Goal: Check status: Check status

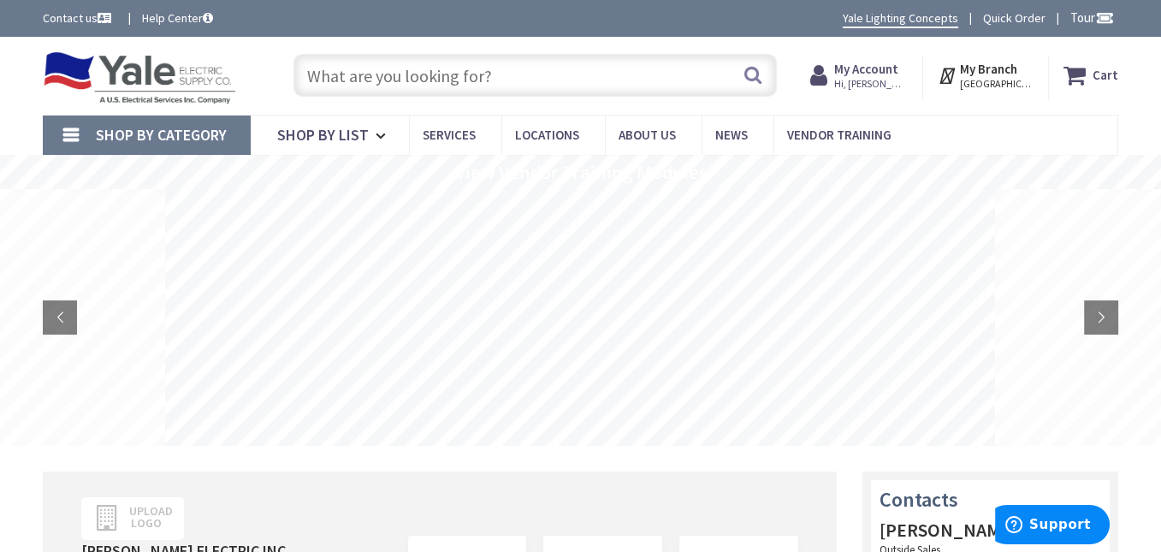
click at [893, 79] on span "Hi, [PERSON_NAME]" at bounding box center [870, 84] width 73 height 14
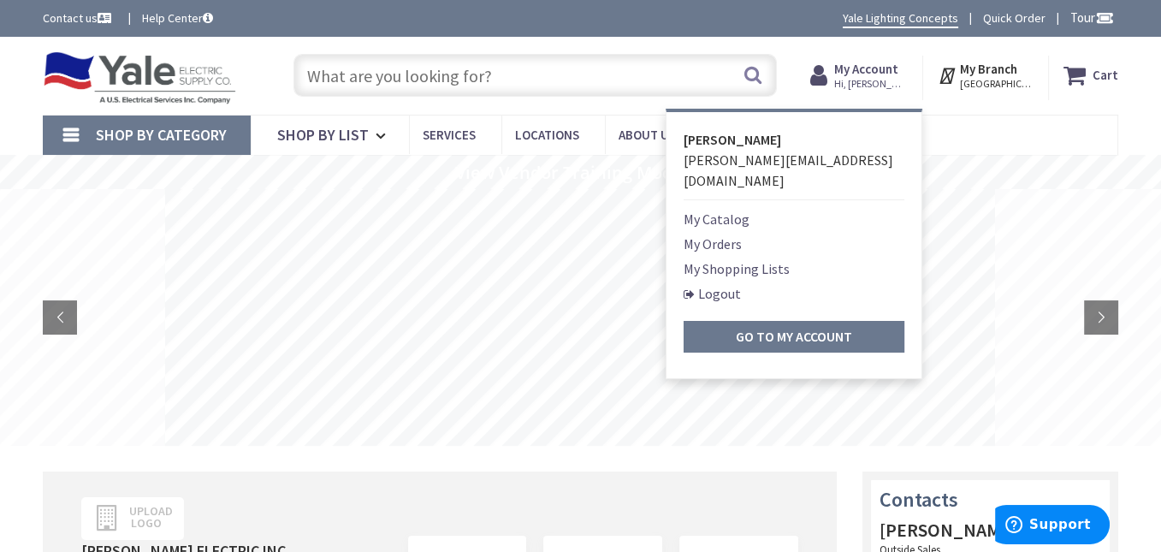
click at [733, 234] on link "My Orders" at bounding box center [712, 244] width 58 height 21
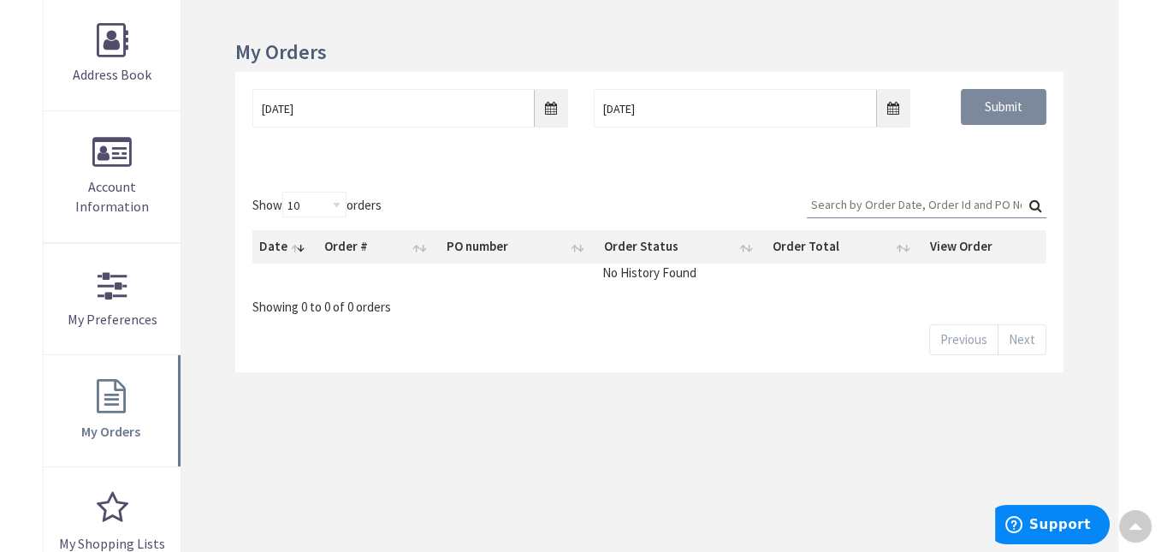
scroll to position [257, 0]
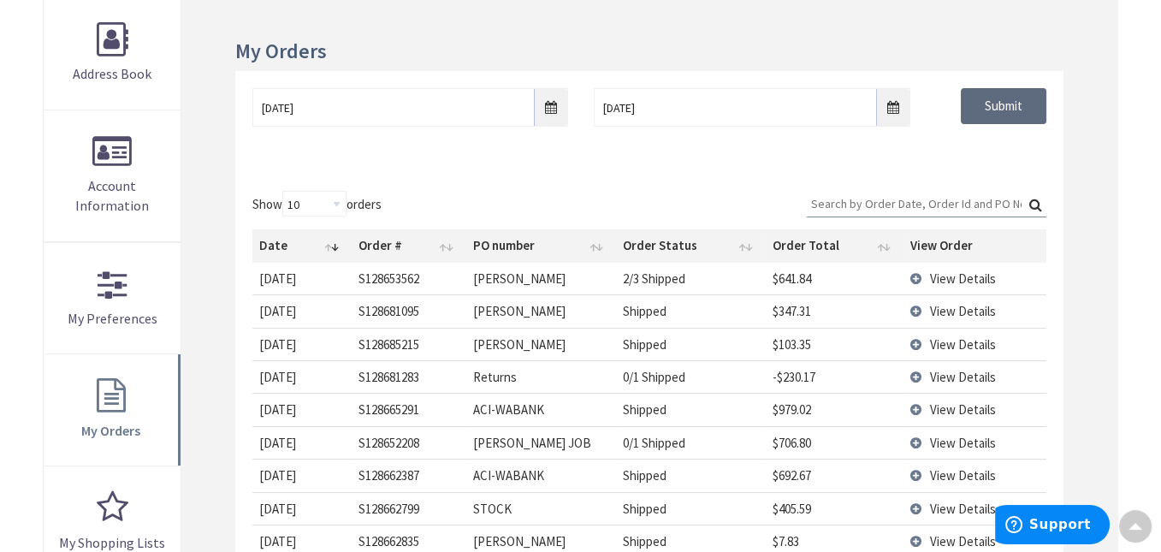
click at [991, 97] on input "Submit" at bounding box center [1004, 106] width 86 height 36
click at [967, 276] on span "View Details" at bounding box center [963, 278] width 66 height 16
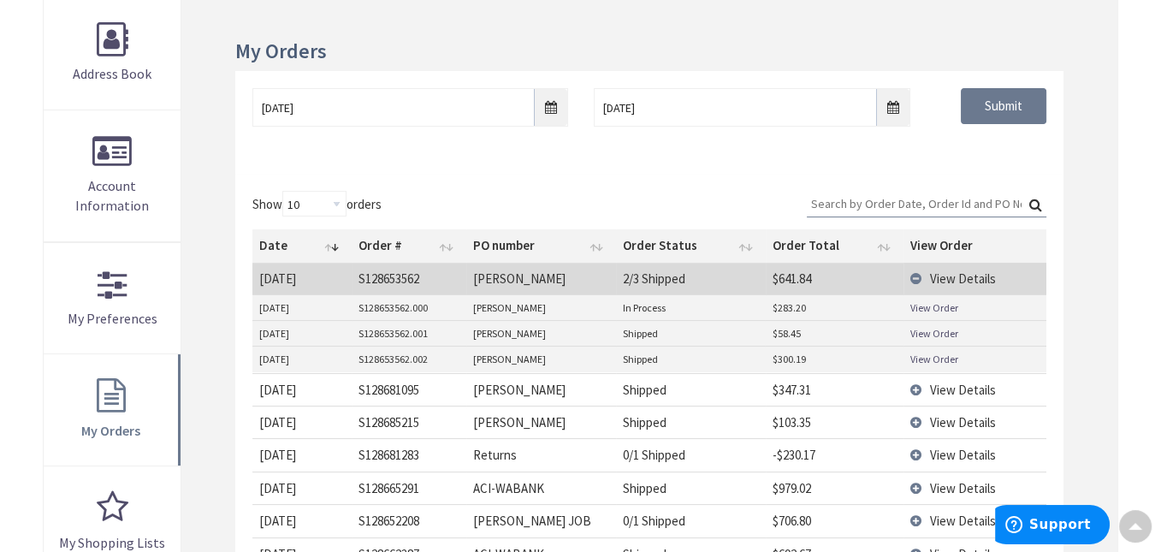
click at [929, 305] on link "View Order" at bounding box center [934, 307] width 48 height 15
click at [947, 271] on span "View Details" at bounding box center [963, 278] width 66 height 16
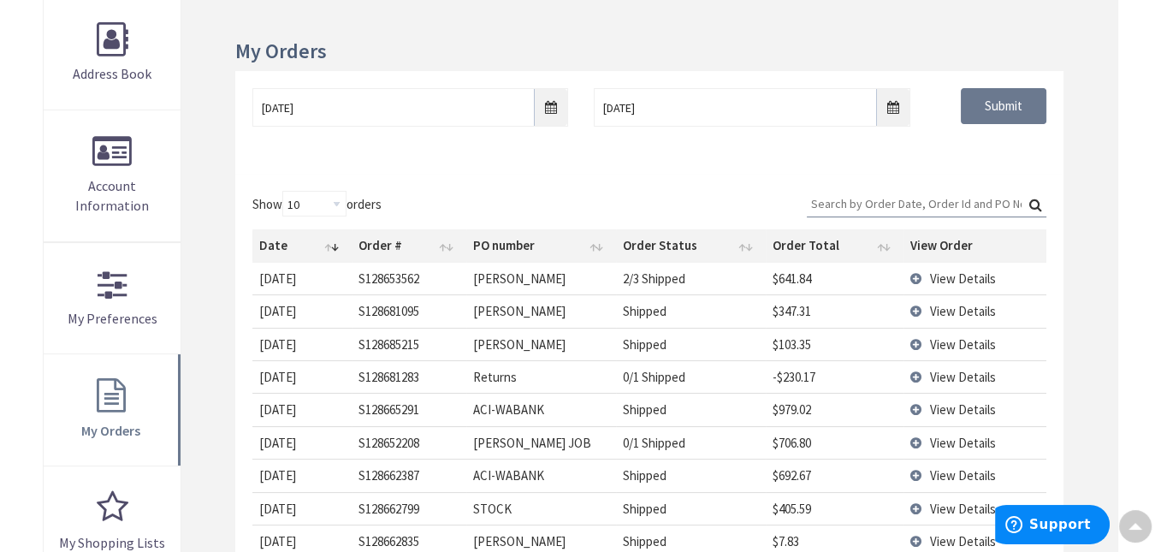
click at [947, 271] on span "View Details" at bounding box center [963, 278] width 66 height 16
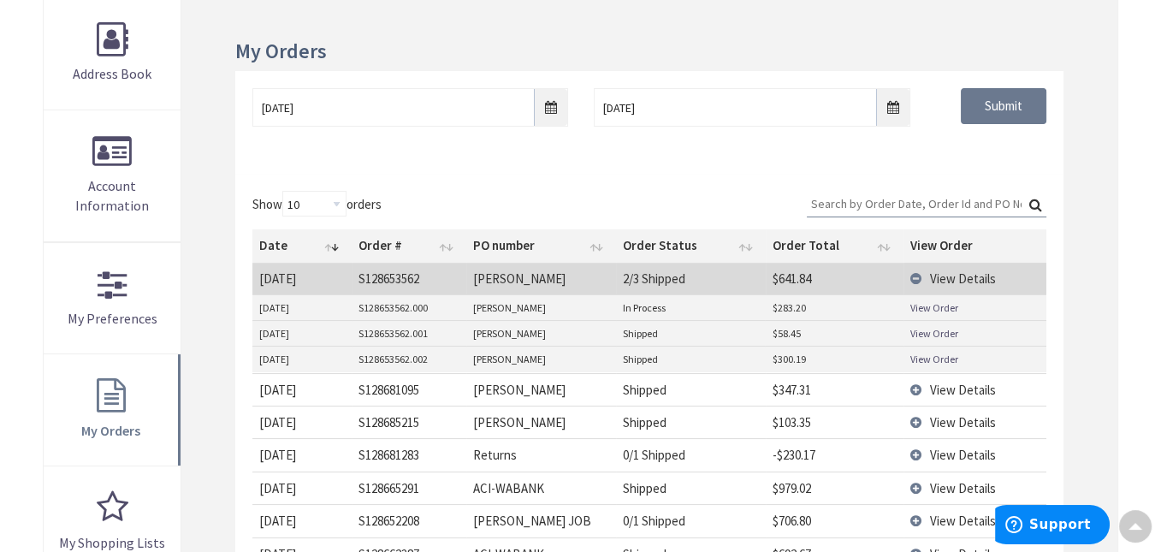
click at [930, 330] on link "View Order" at bounding box center [934, 333] width 48 height 15
click at [932, 356] on link "View Order" at bounding box center [934, 359] width 48 height 15
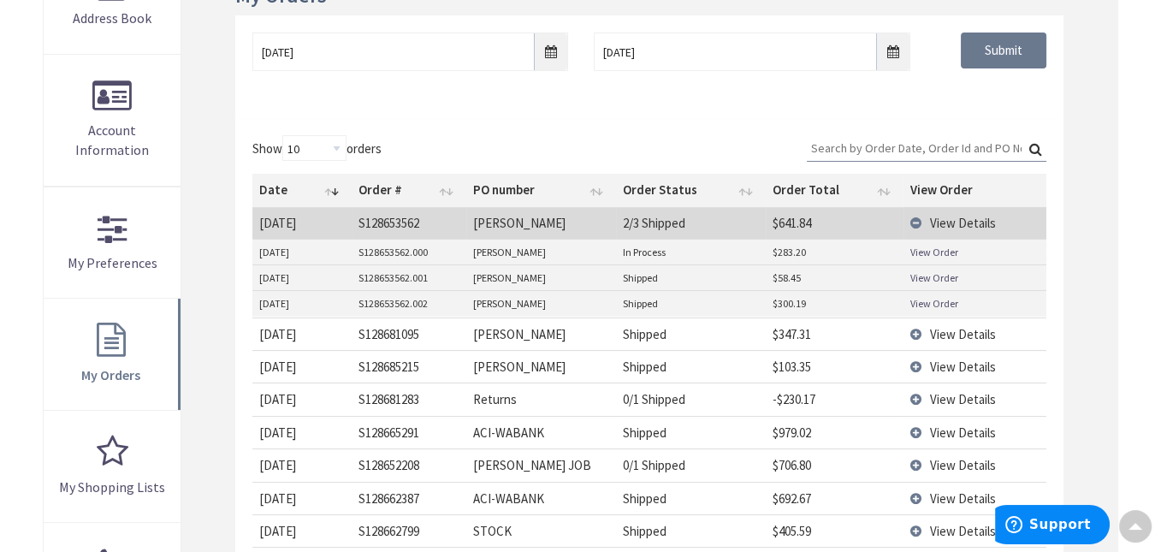
scroll to position [344, 0]
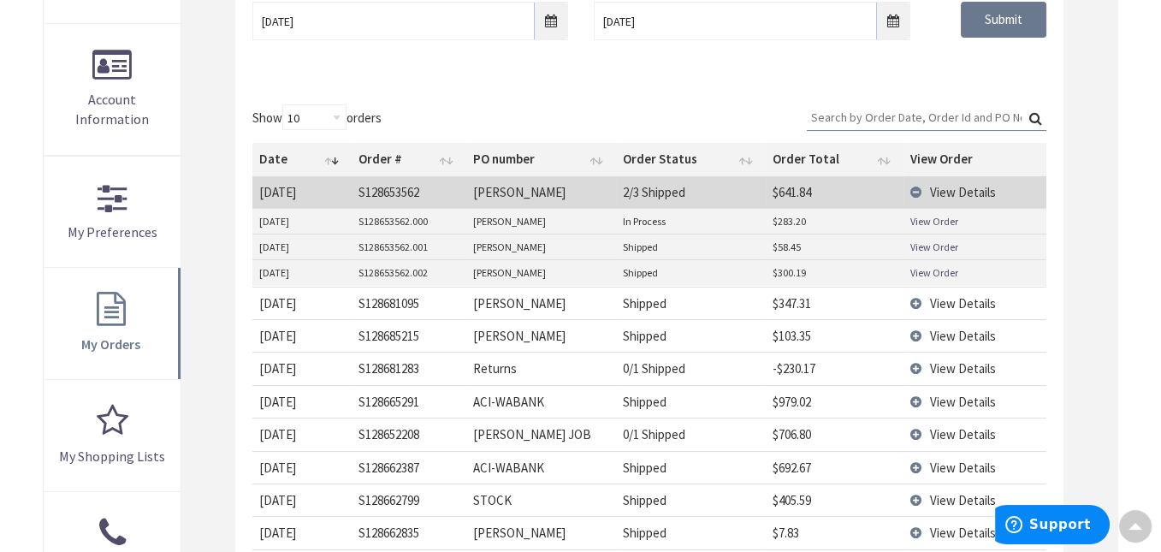
click at [957, 334] on span "View Details" at bounding box center [963, 336] width 66 height 16
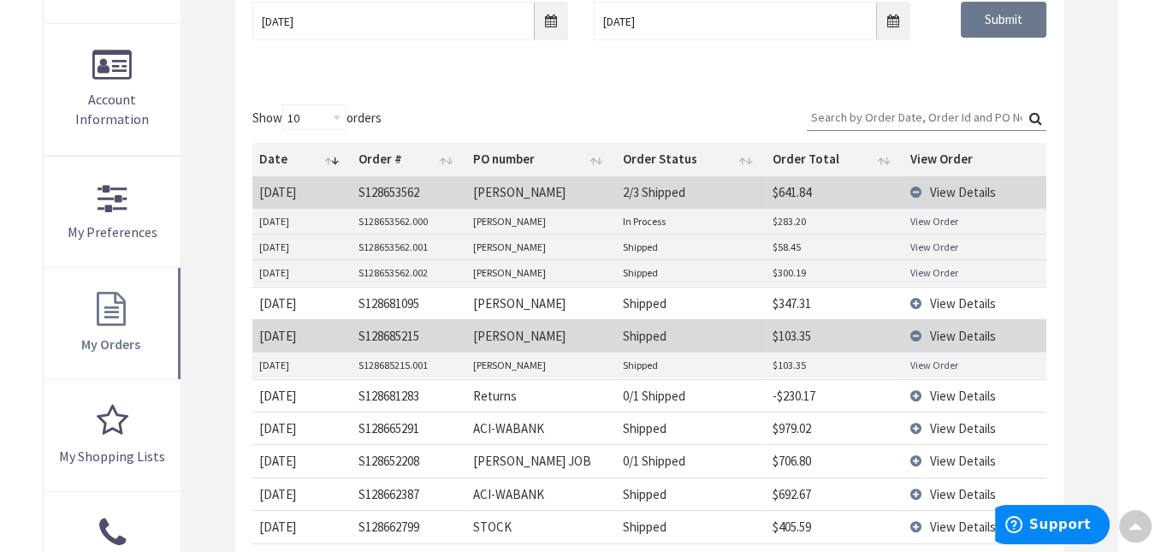
click at [931, 369] on link "View Order" at bounding box center [934, 365] width 48 height 15
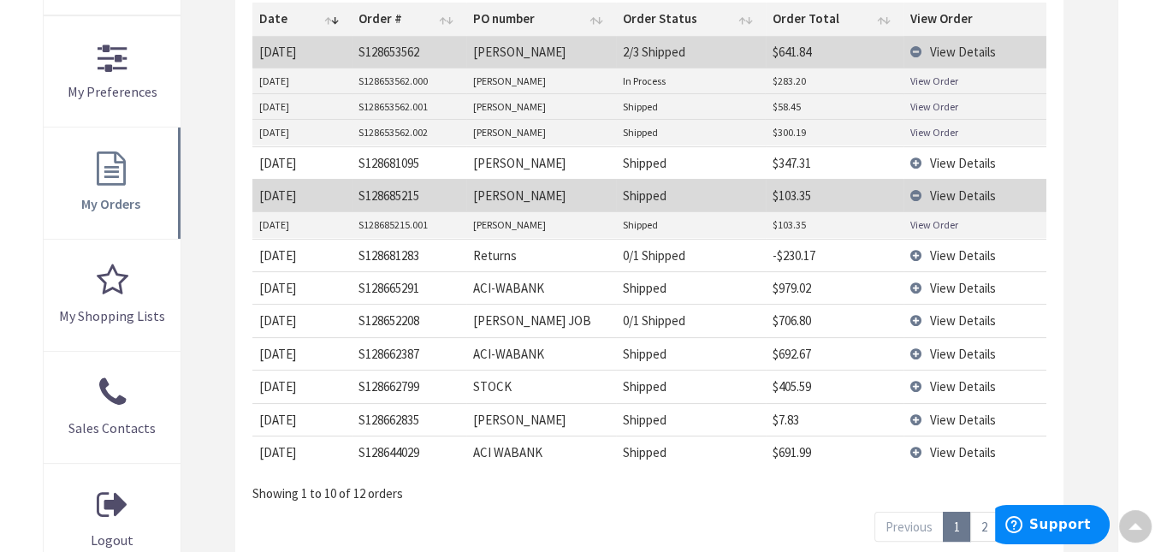
scroll to position [514, 0]
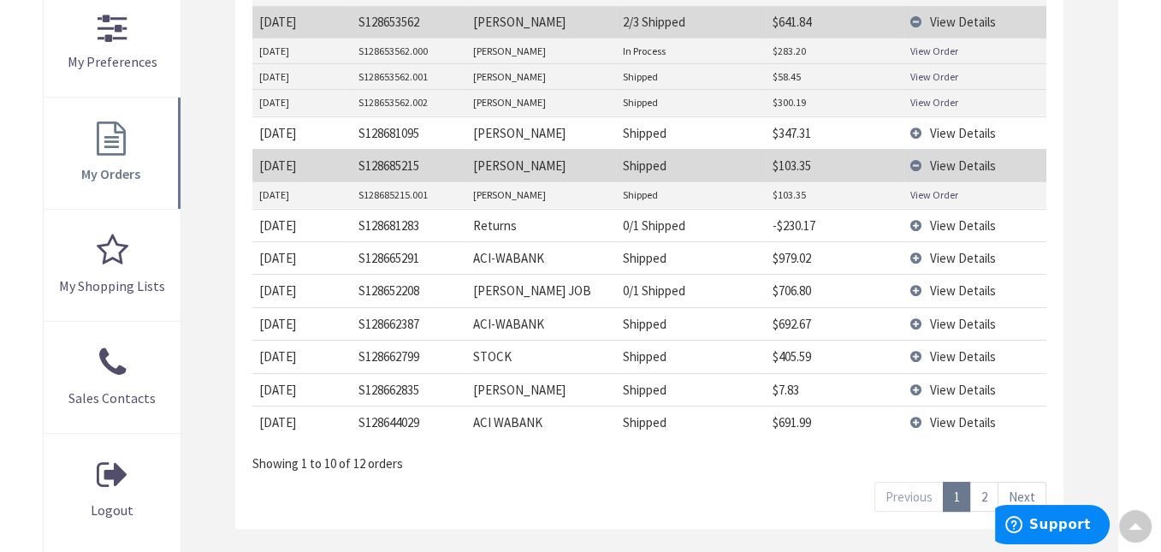
click at [928, 48] on link "View Order" at bounding box center [934, 51] width 48 height 15
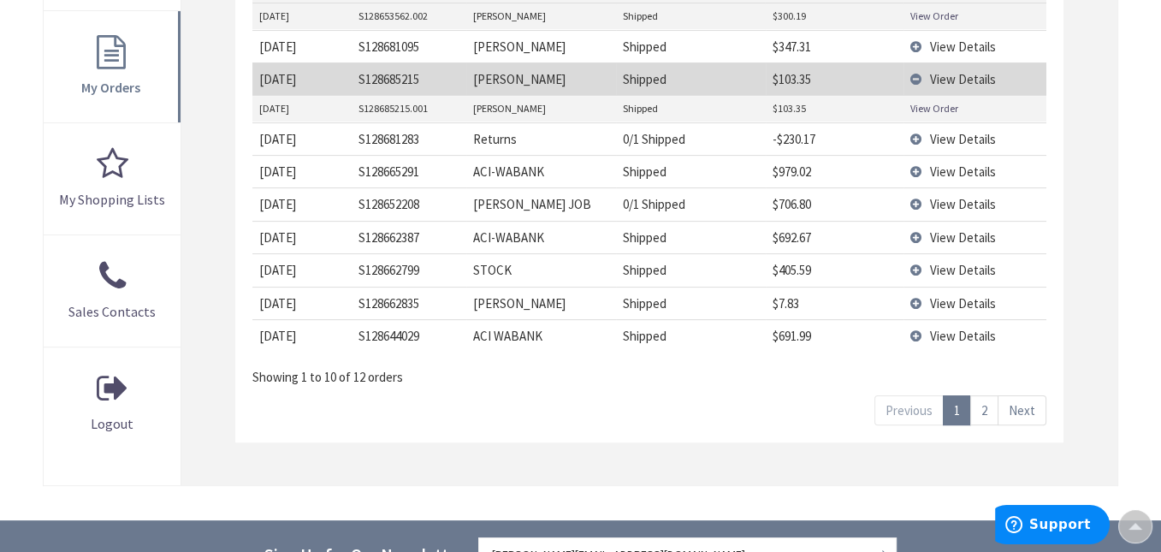
click at [985, 408] on link "2" at bounding box center [984, 410] width 28 height 30
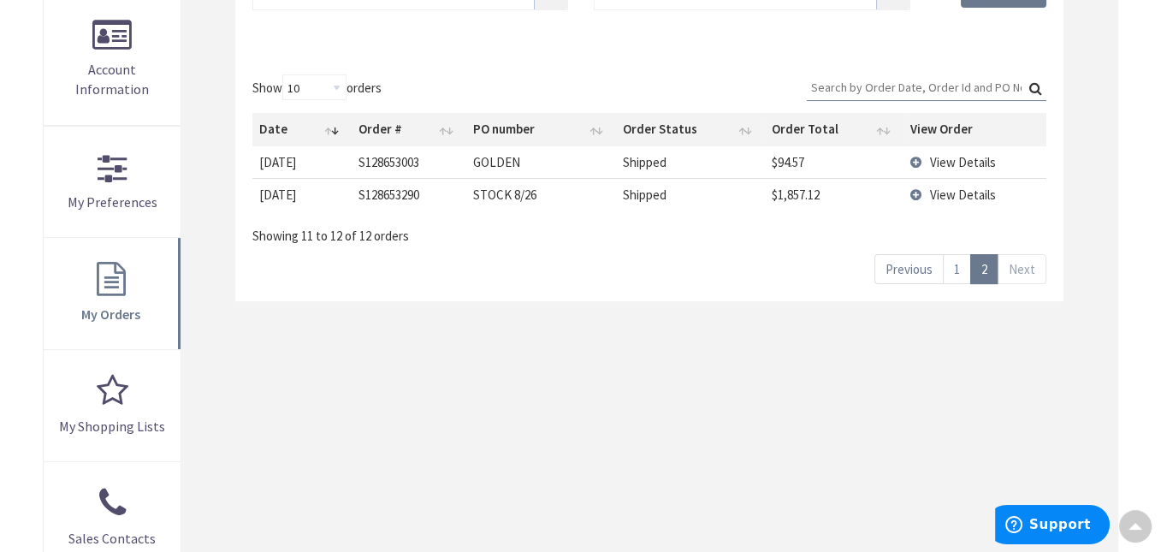
scroll to position [344, 0]
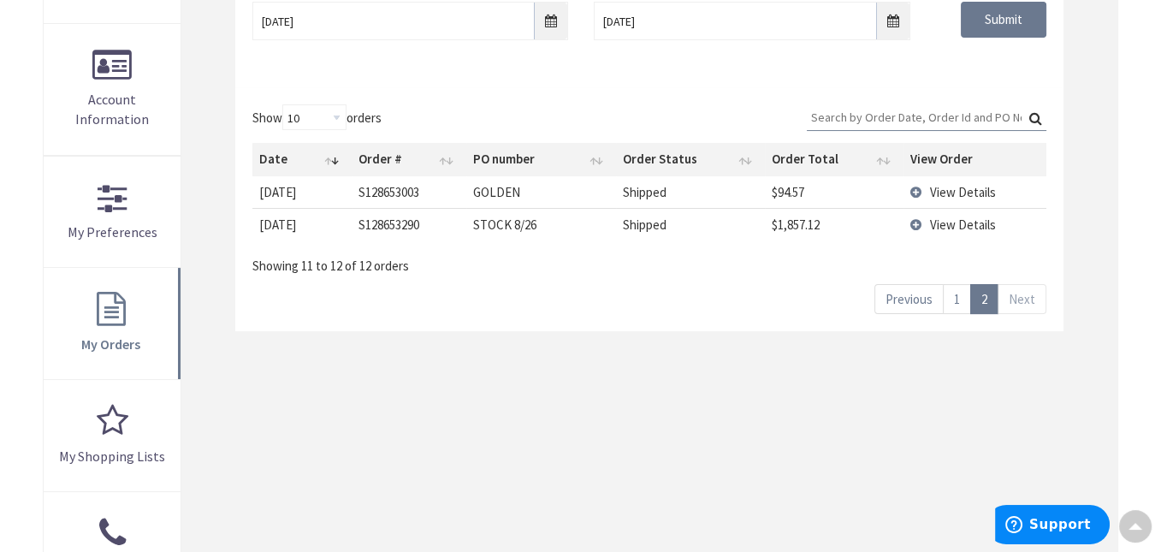
click at [957, 292] on link "1" at bounding box center [957, 299] width 28 height 30
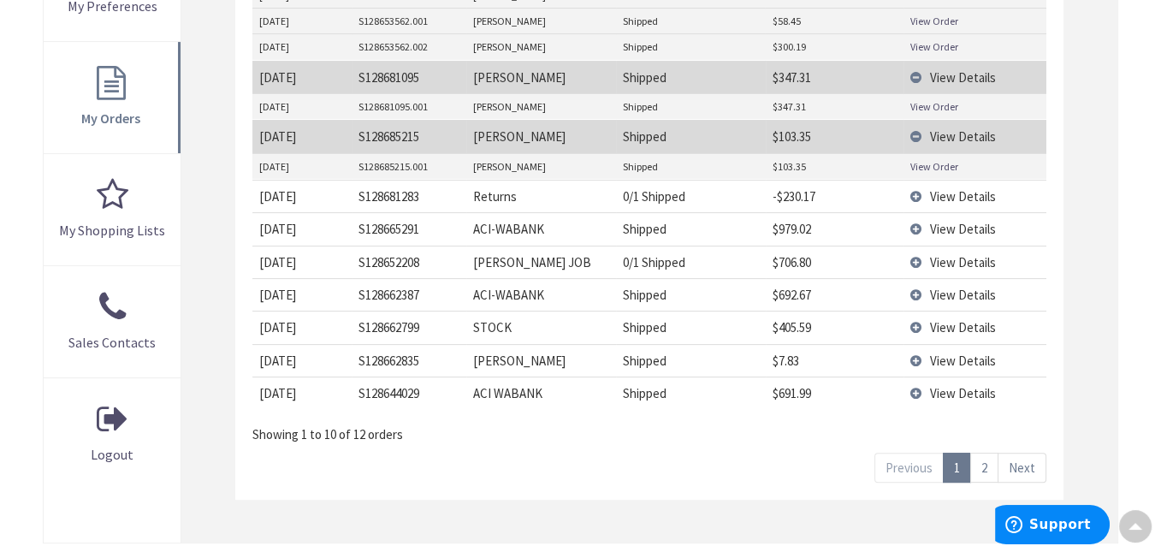
scroll to position [600, 0]
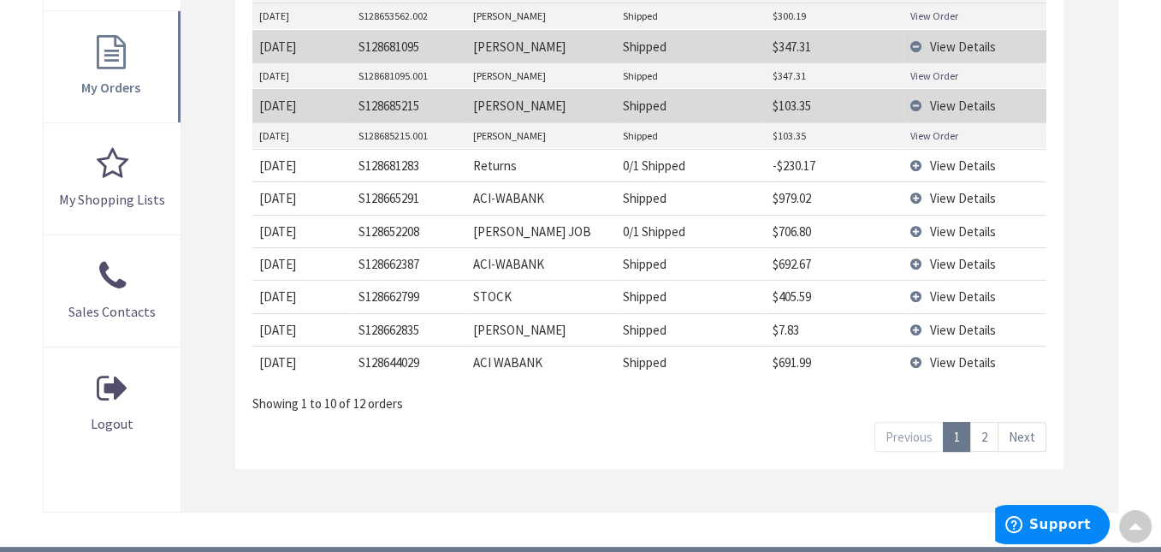
click at [949, 290] on span "View Details" at bounding box center [963, 296] width 66 height 16
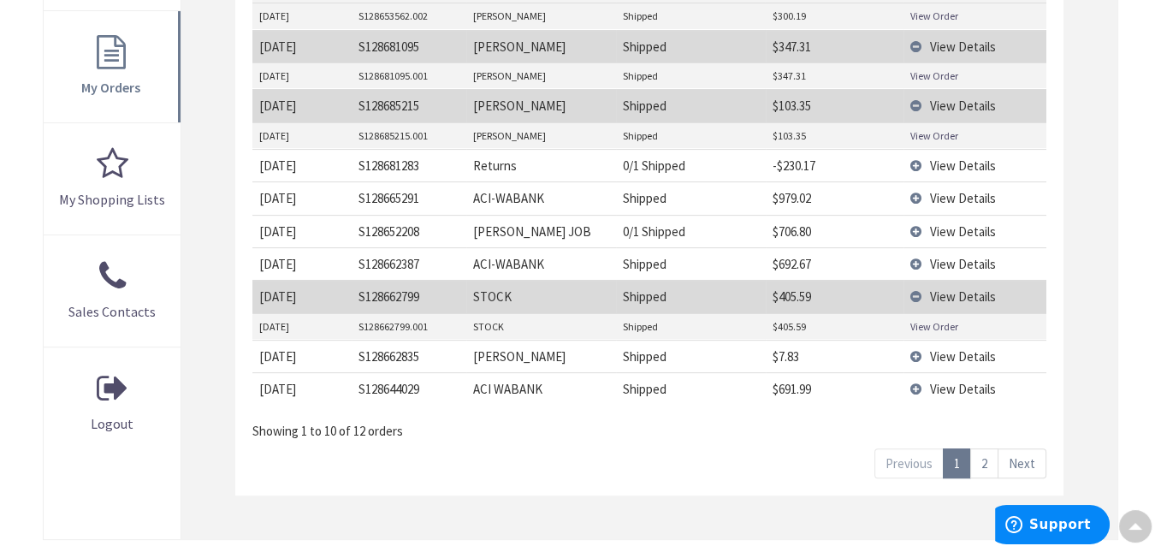
click at [935, 325] on link "View Order" at bounding box center [934, 326] width 48 height 15
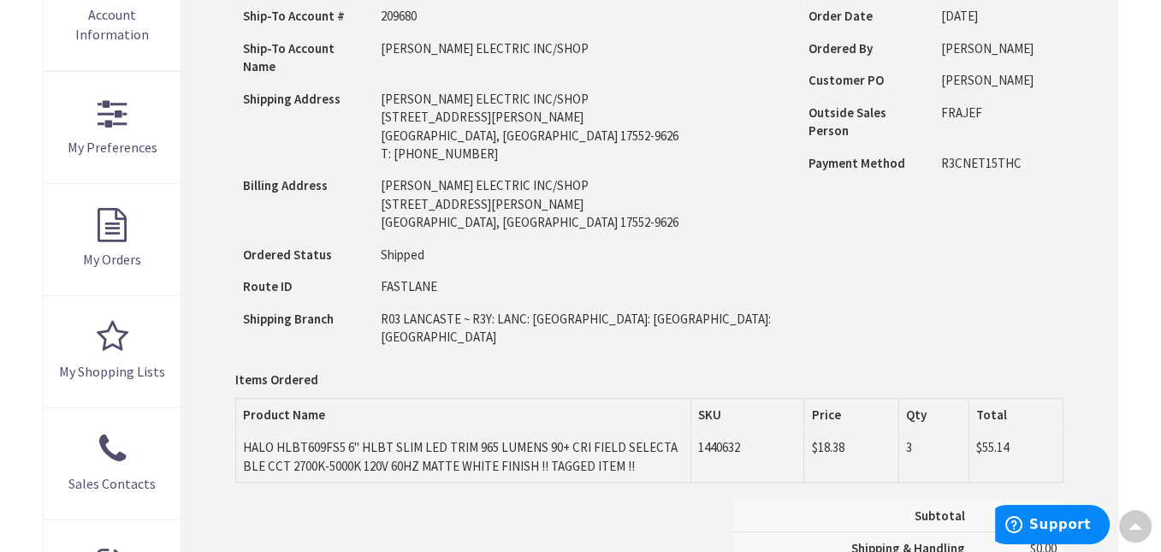
scroll to position [428, 0]
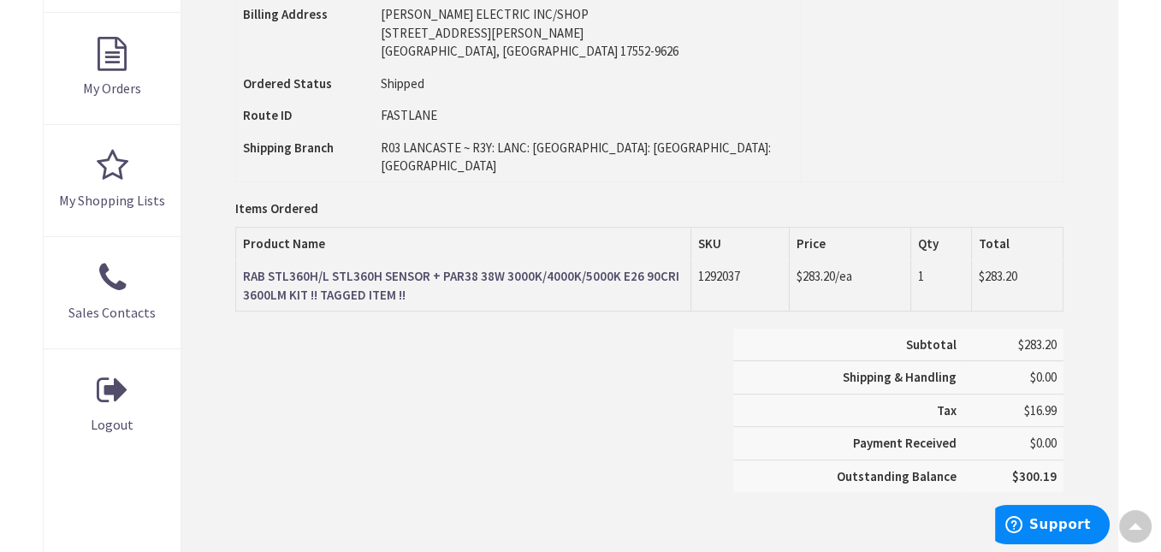
scroll to position [513, 0]
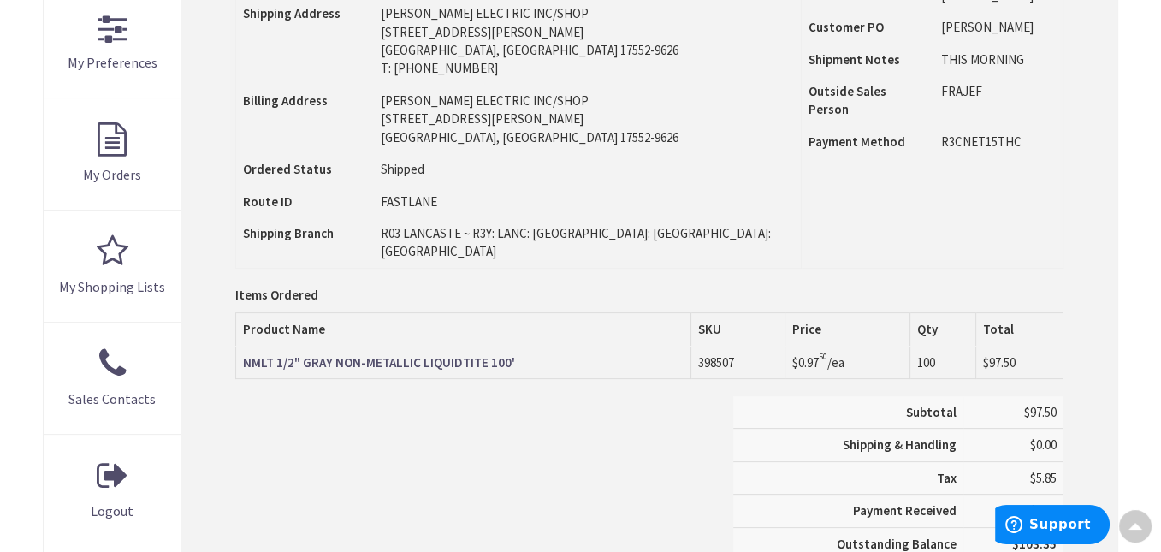
scroll to position [514, 0]
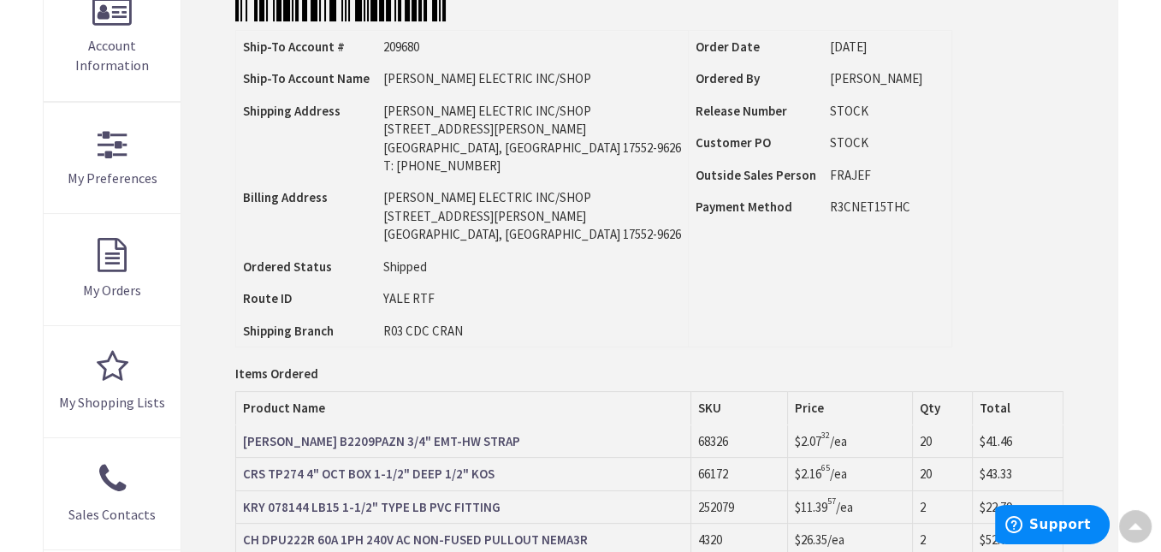
scroll to position [428, 0]
